Goal: Task Accomplishment & Management: Complete application form

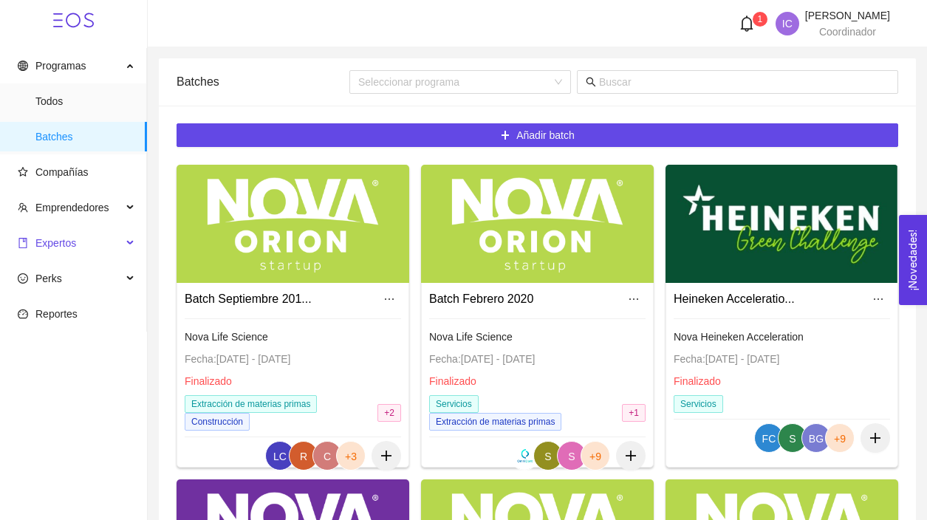
click at [111, 243] on span "Expertos" at bounding box center [70, 243] width 104 height 30
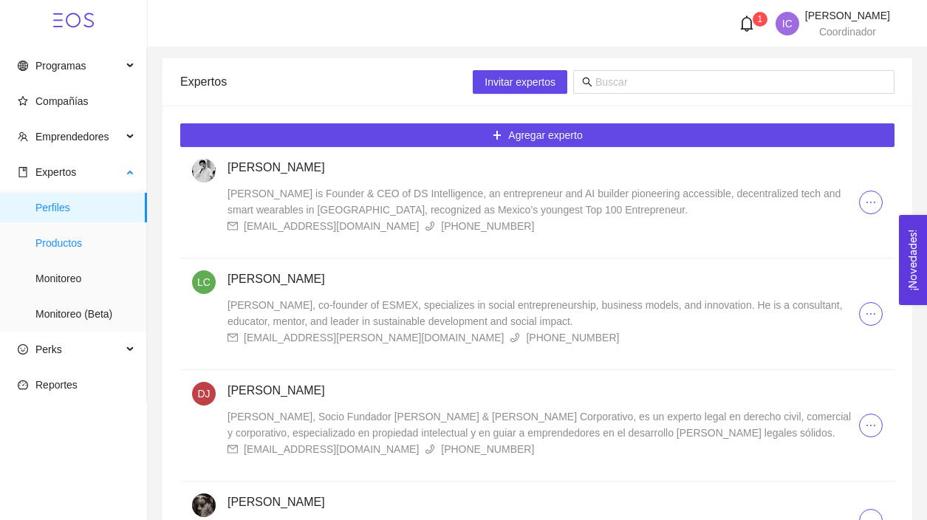
click at [72, 247] on span "Productos" at bounding box center [85, 243] width 100 height 30
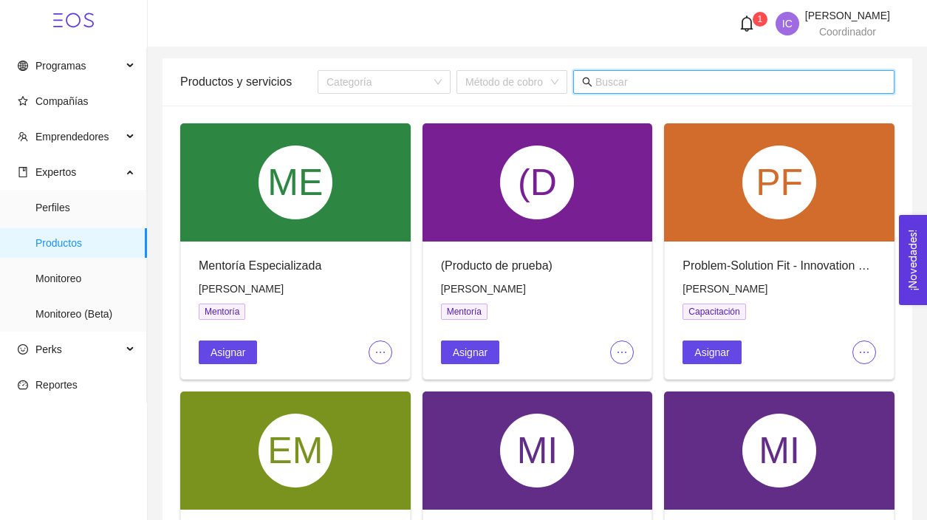
click at [703, 81] on input "text" at bounding box center [740, 82] width 290 height 16
type input "p"
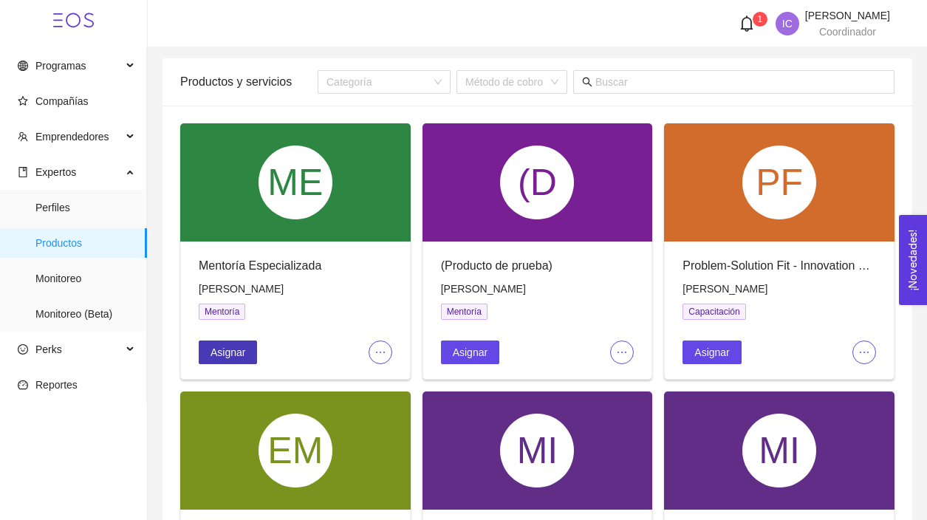
click at [233, 361] on button "Asignar" at bounding box center [228, 353] width 58 height 24
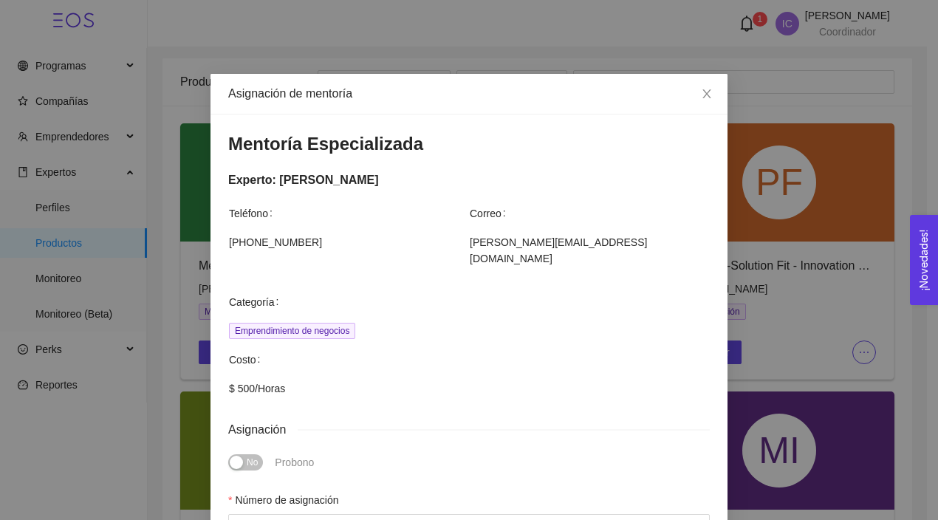
scroll to position [214, 0]
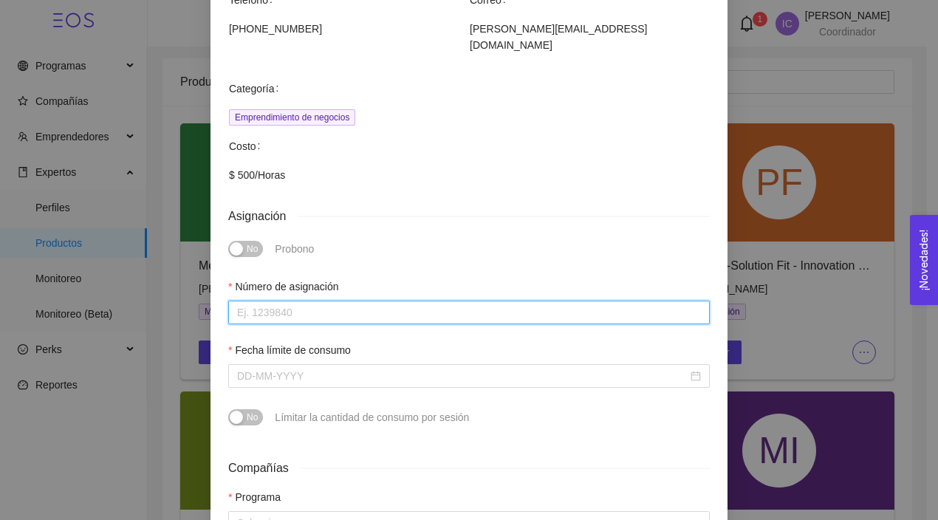
click at [350, 301] on input "Número de asignación" at bounding box center [469, 313] width 482 height 24
type input "0"
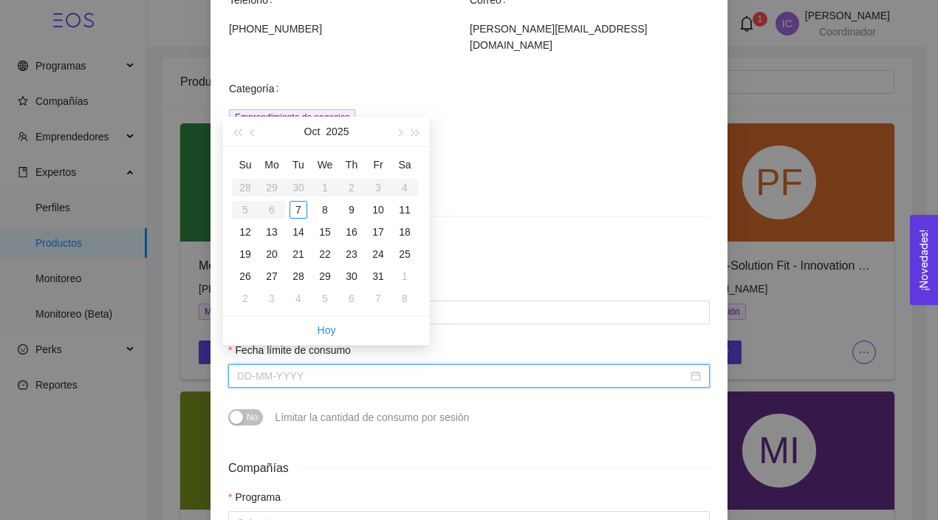
click at [397, 368] on input "Fecha límite de consumo" at bounding box center [462, 376] width 451 height 16
type input "[DATE]"
click at [374, 273] on div "31" at bounding box center [378, 276] width 18 height 18
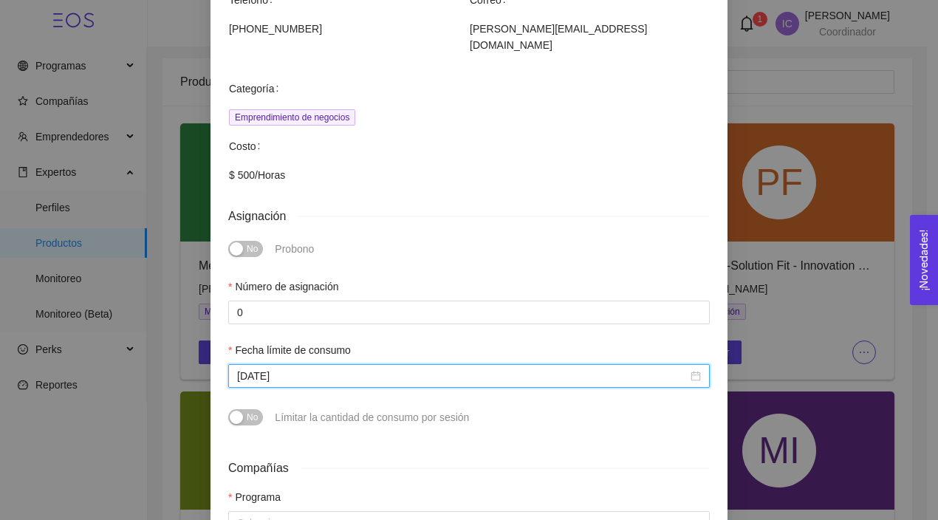
scroll to position [361, 0]
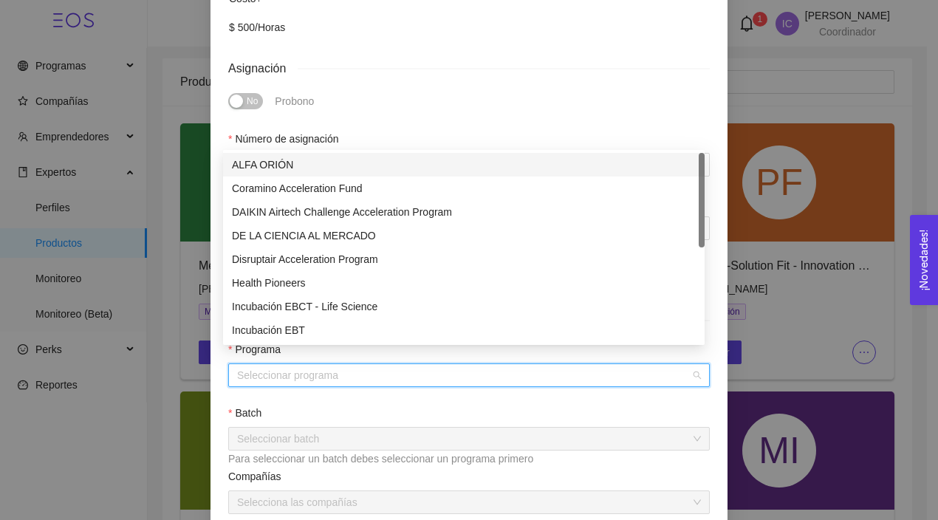
click at [378, 364] on input "search" at bounding box center [464, 375] width 454 height 22
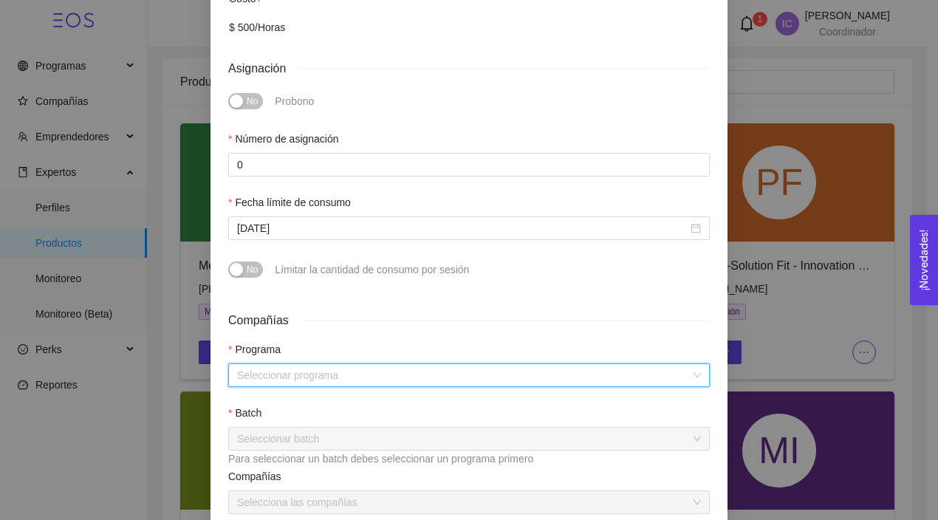
click at [375, 364] on input "search" at bounding box center [464, 375] width 454 height 22
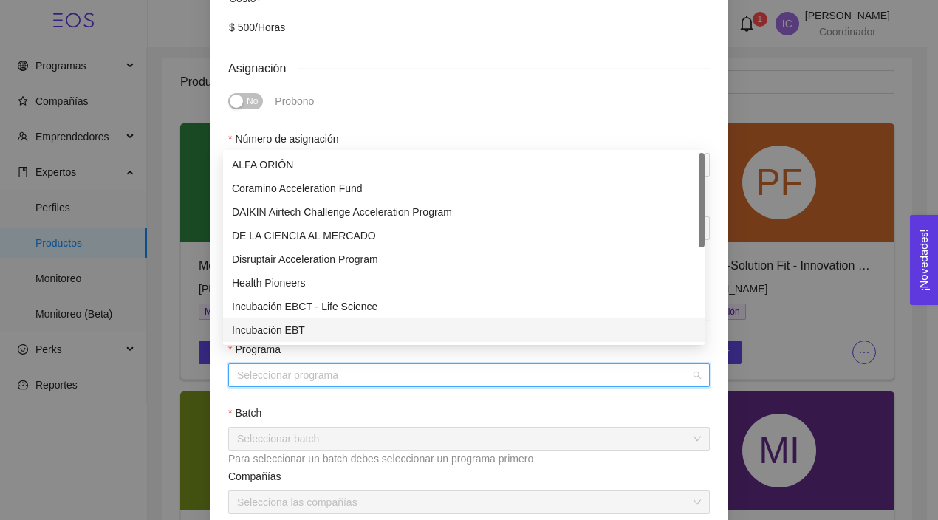
click at [312, 335] on div "Incubación EBT" at bounding box center [464, 330] width 464 height 16
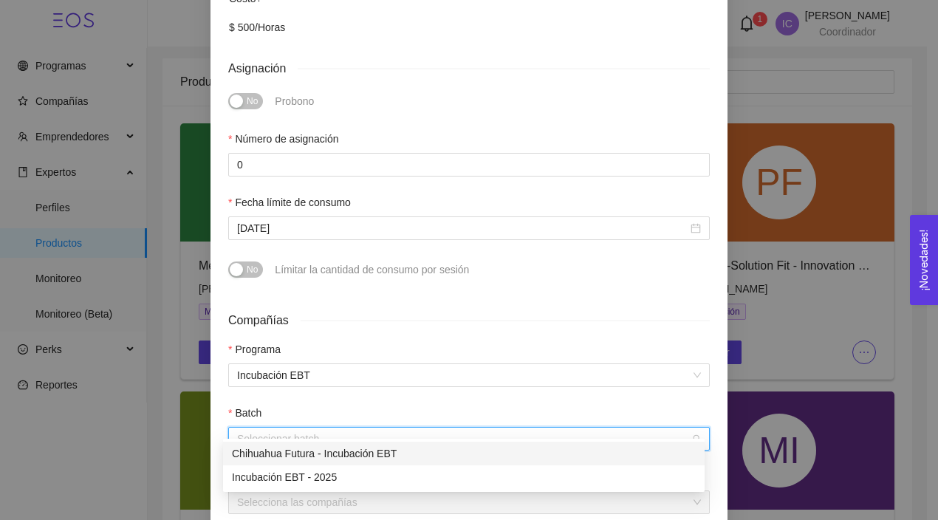
click at [356, 428] on input "search" at bounding box center [464, 439] width 454 height 22
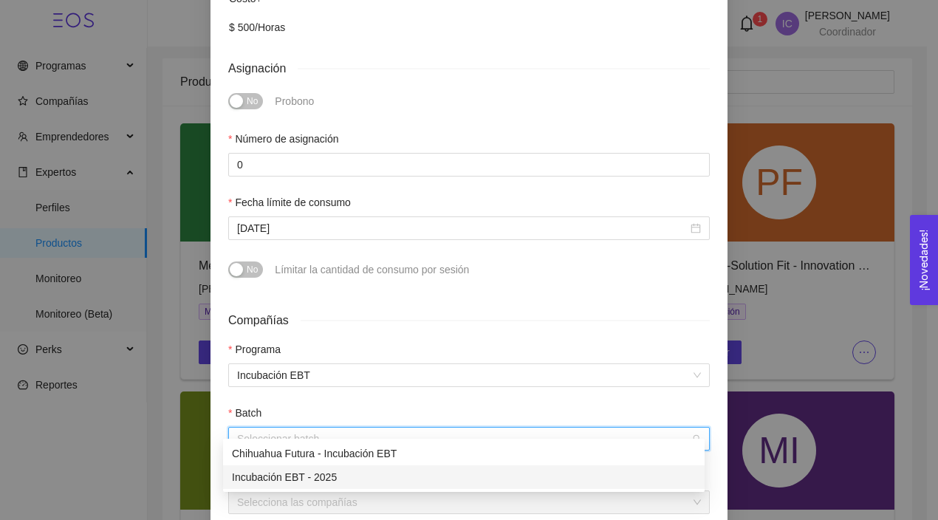
click at [340, 471] on div "Incubación EBT - 2025" at bounding box center [464, 477] width 464 height 16
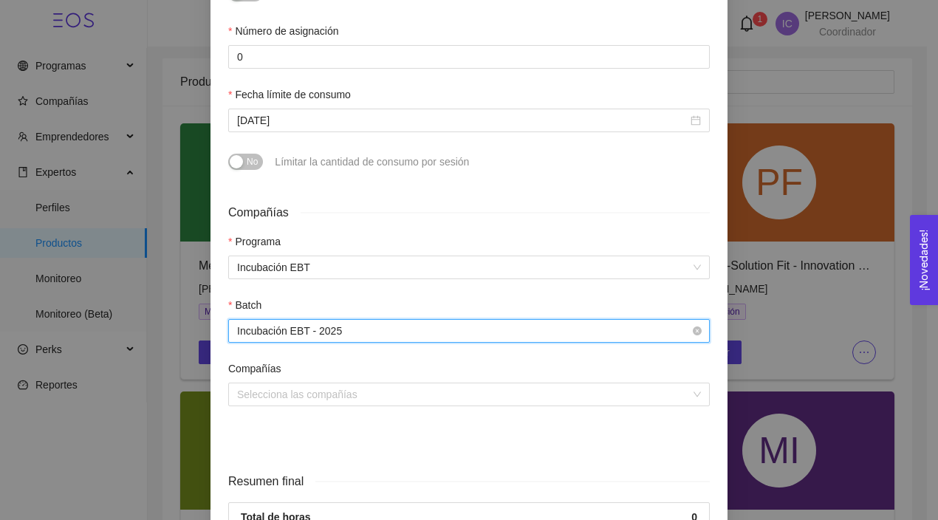
scroll to position [471, 0]
click at [380, 382] on input "search" at bounding box center [464, 393] width 454 height 22
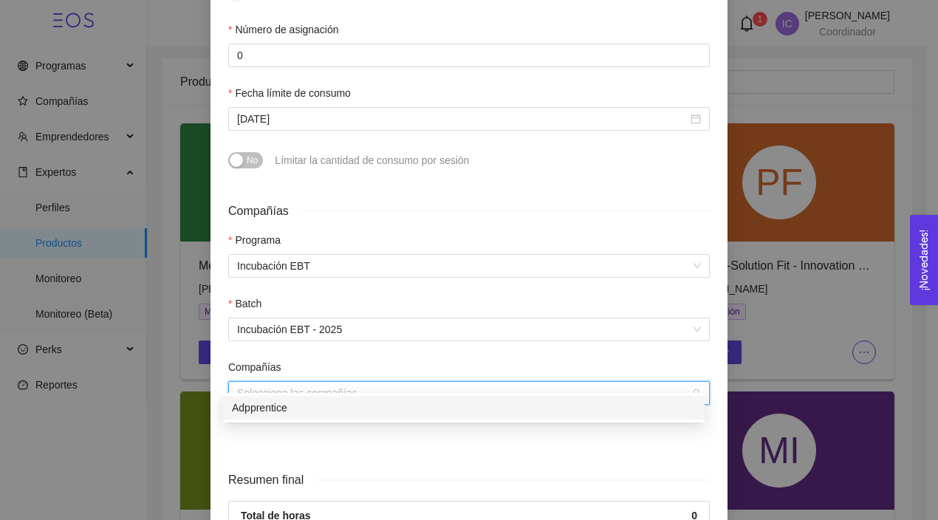
click at [346, 401] on div "Adpprentice" at bounding box center [464, 408] width 464 height 16
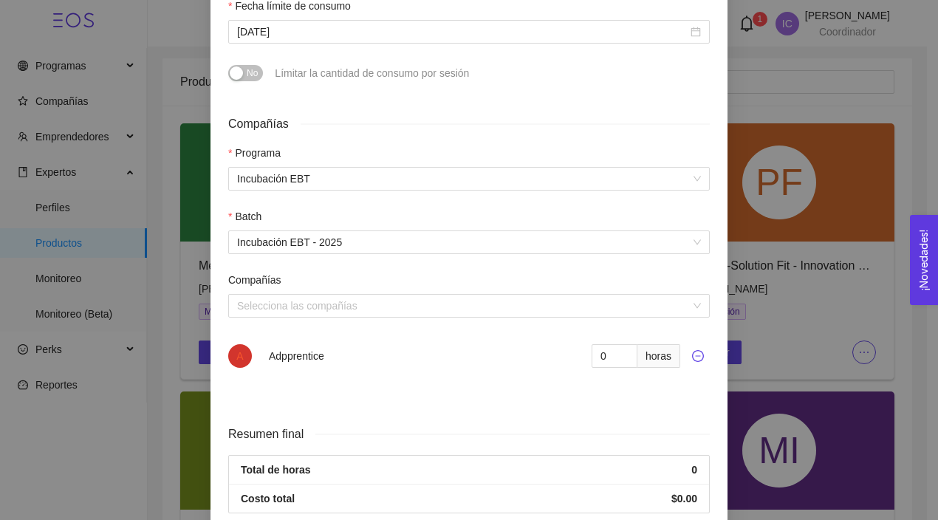
scroll to position [573, 0]
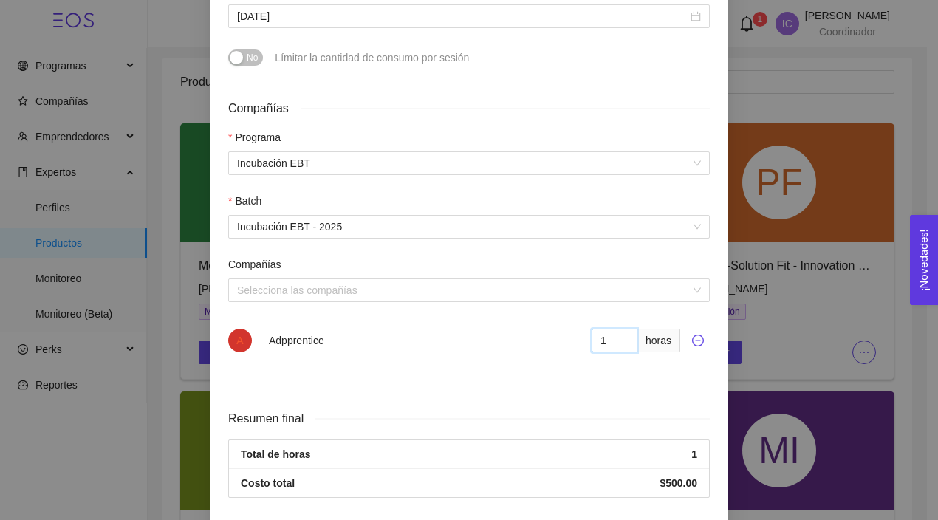
click at [620, 329] on input "1" at bounding box center [615, 341] width 46 height 24
type input "2"
click at [620, 329] on input "2" at bounding box center [615, 341] width 46 height 24
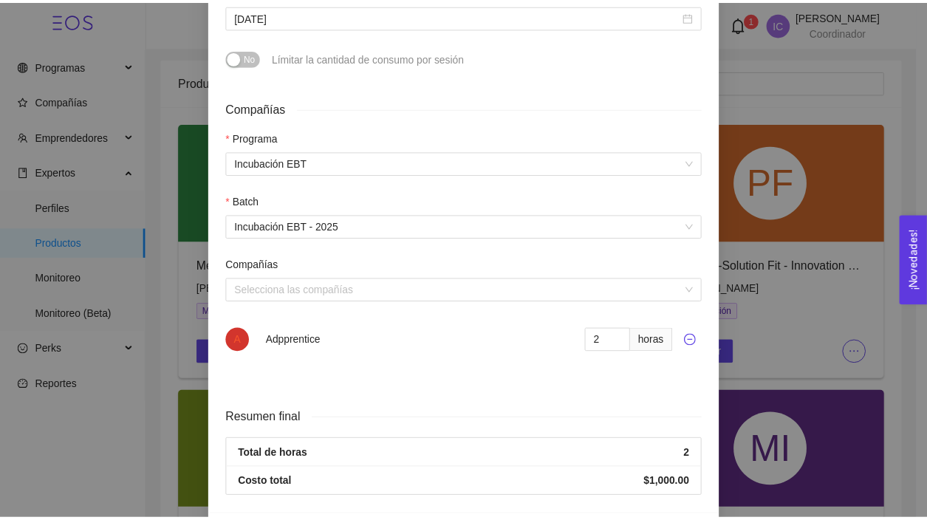
scroll to position [478, 0]
